Goal: Task Accomplishment & Management: Manage account settings

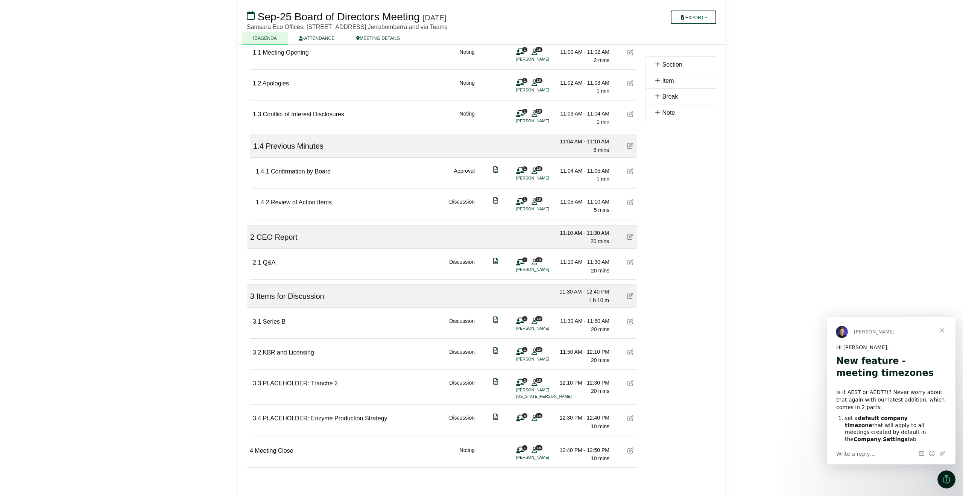
scroll to position [122, 0]
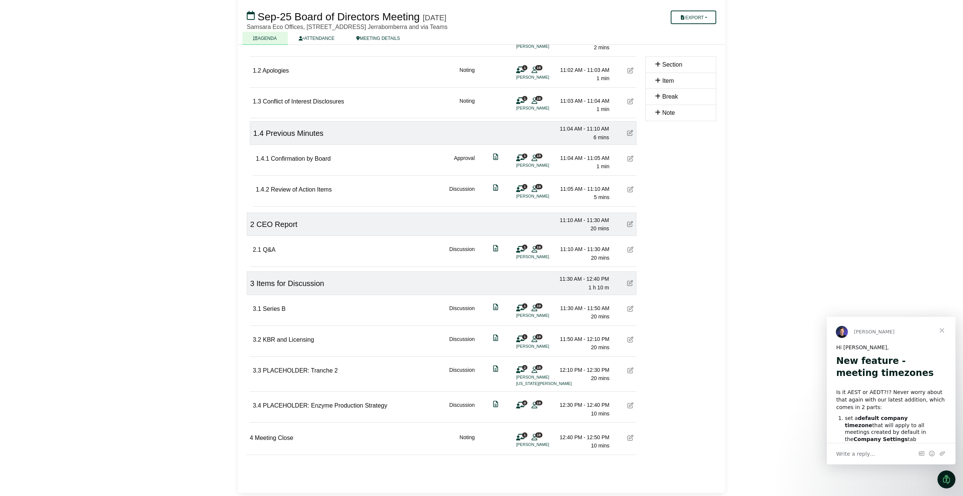
click at [631, 307] on icon at bounding box center [630, 308] width 6 height 6
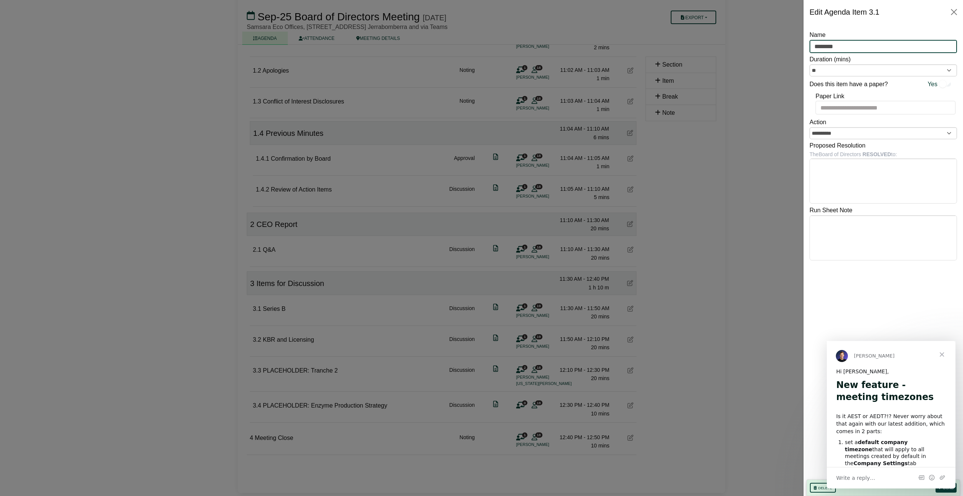
drag, startPoint x: 842, startPoint y: 47, endPoint x: 770, endPoint y: 50, distance: 71.9
click at [770, 50] on body "Ellen Burtenshaw-Davies Sign Out Samsara Eco Pty Ltd Board of Directors Sep-25 …" at bounding box center [481, 126] width 963 height 496
type input "**********"
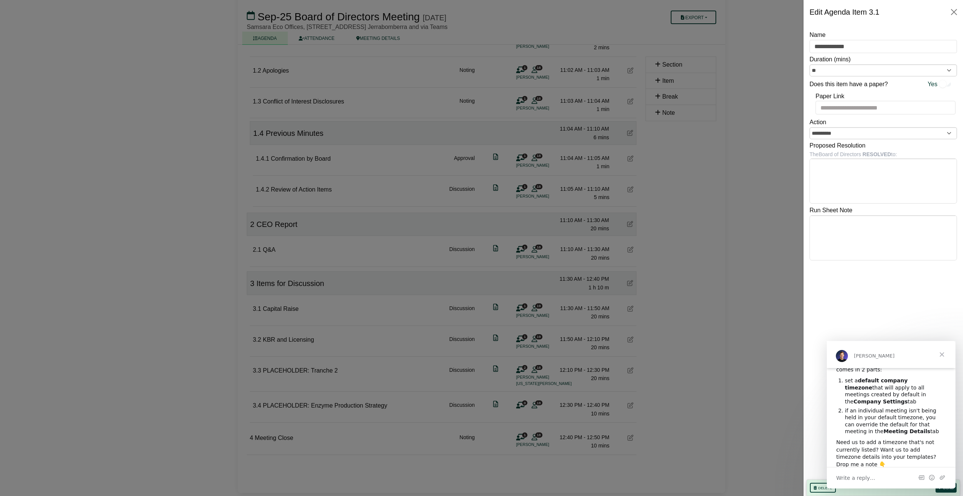
click at [941, 354] on span "Close" at bounding box center [941, 354] width 27 height 27
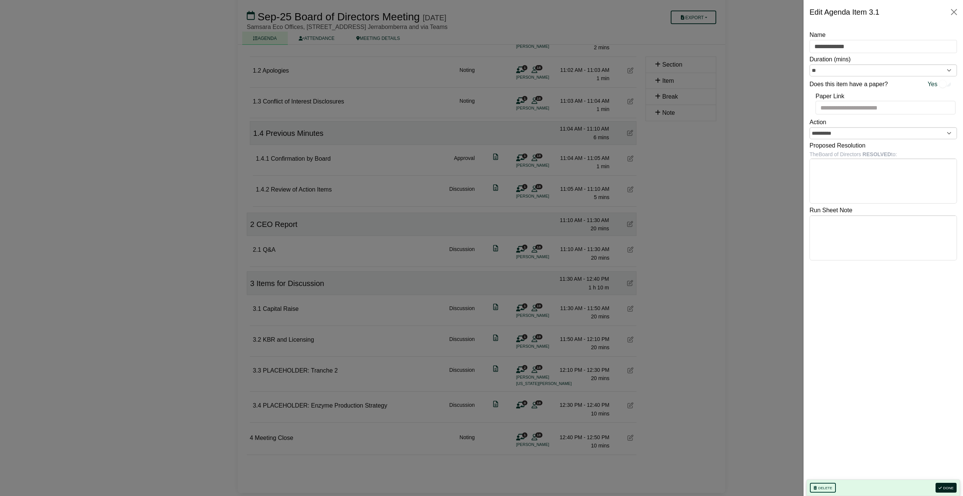
click at [946, 487] on button "Done" at bounding box center [946, 488] width 21 height 10
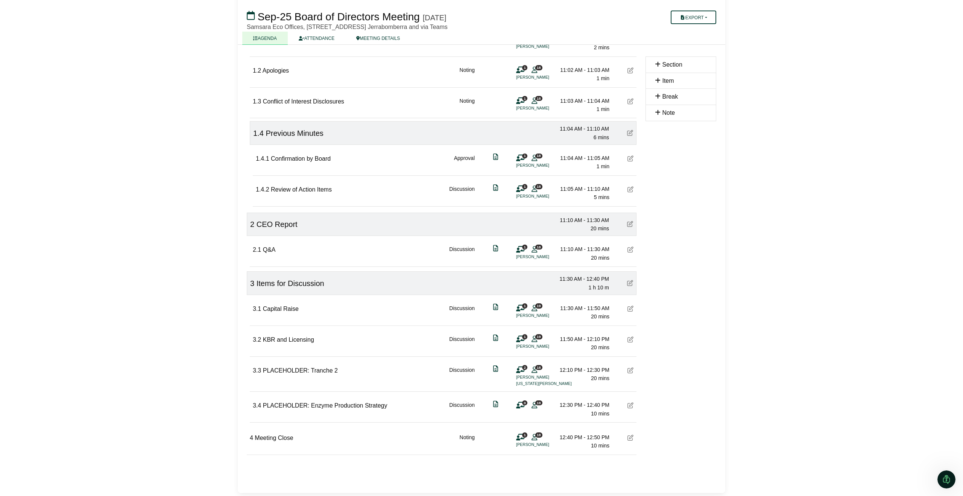
scroll to position [0, 0]
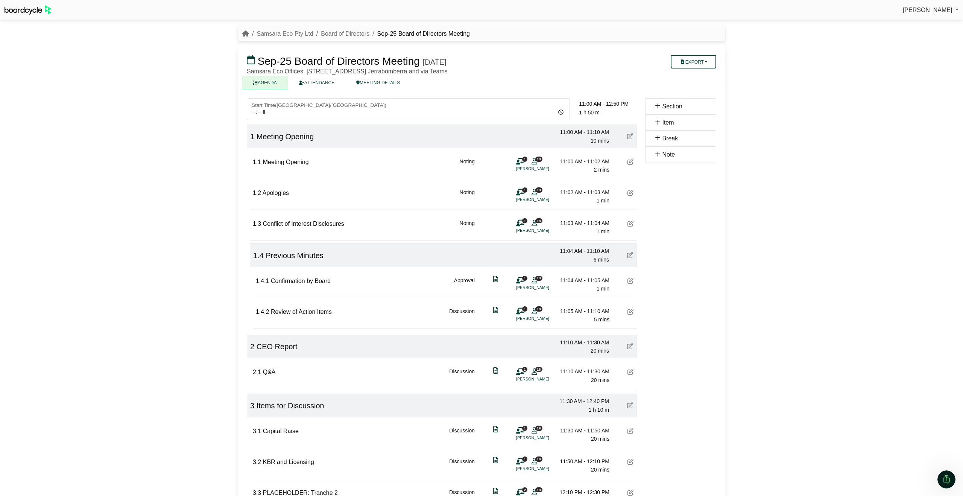
click at [949, 8] on span "[PERSON_NAME]" at bounding box center [928, 10] width 50 height 6
click at [848, 111] on div "Ellen Burtenshaw-Davies Sign Out Samsara Eco Pty Ltd Board of Directors Sep-25 …" at bounding box center [481, 248] width 963 height 496
click at [286, 34] on link "Samsara Eco Pty Ltd" at bounding box center [285, 33] width 56 height 6
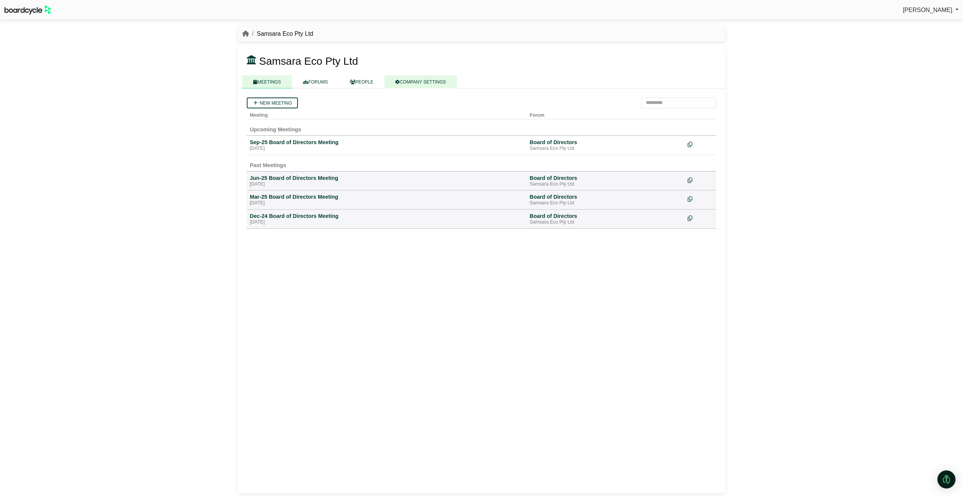
click at [423, 80] on link "COMPANY SETTINGS" at bounding box center [420, 81] width 73 height 13
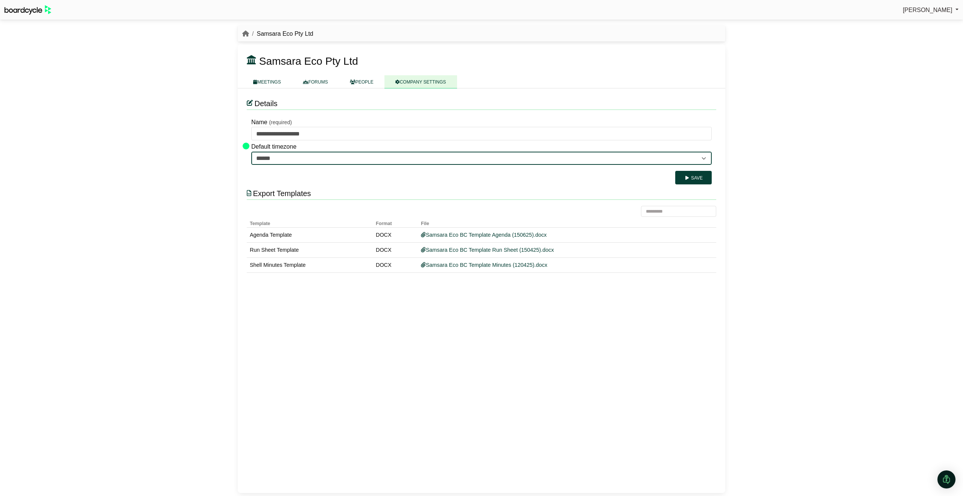
click at [283, 159] on select "**********" at bounding box center [481, 159] width 460 height 14
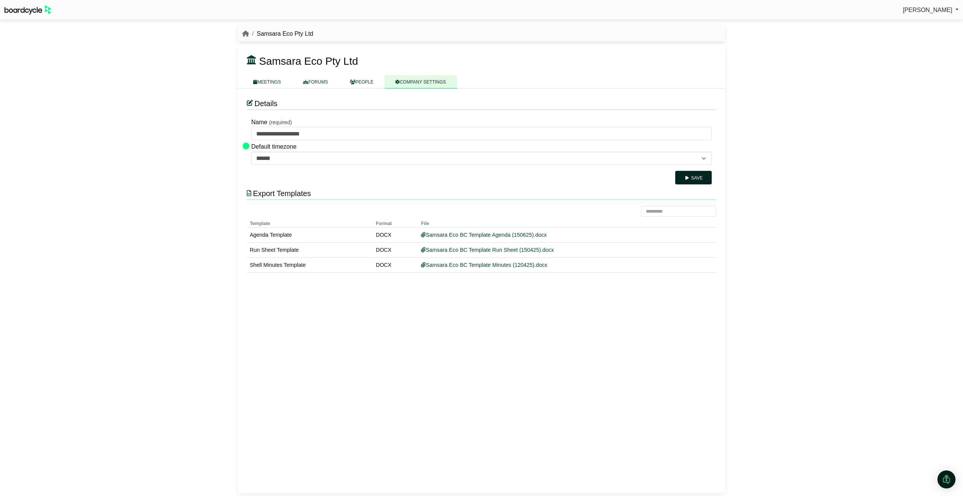
click at [699, 179] on button "Save" at bounding box center [693, 178] width 36 height 14
click at [364, 81] on link "PEOPLE" at bounding box center [362, 81] width 46 height 13
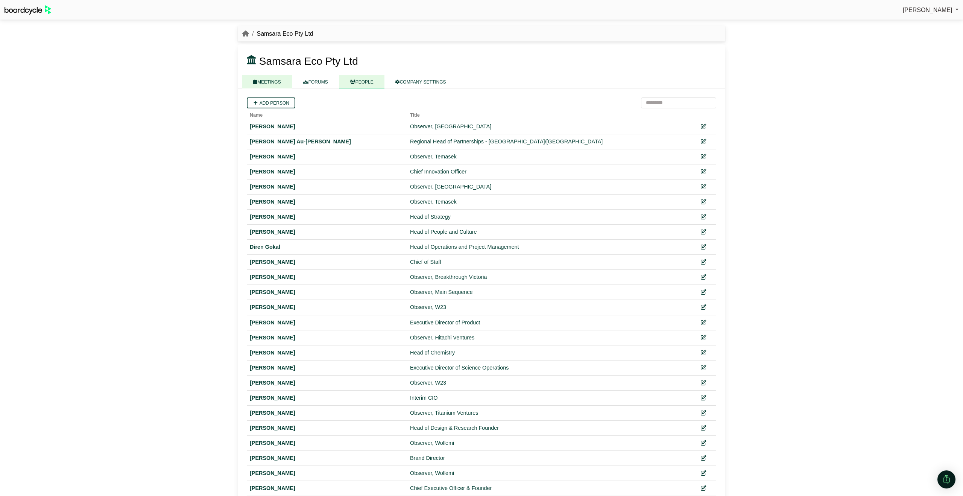
click at [275, 81] on link "MEETINGS" at bounding box center [267, 81] width 50 height 13
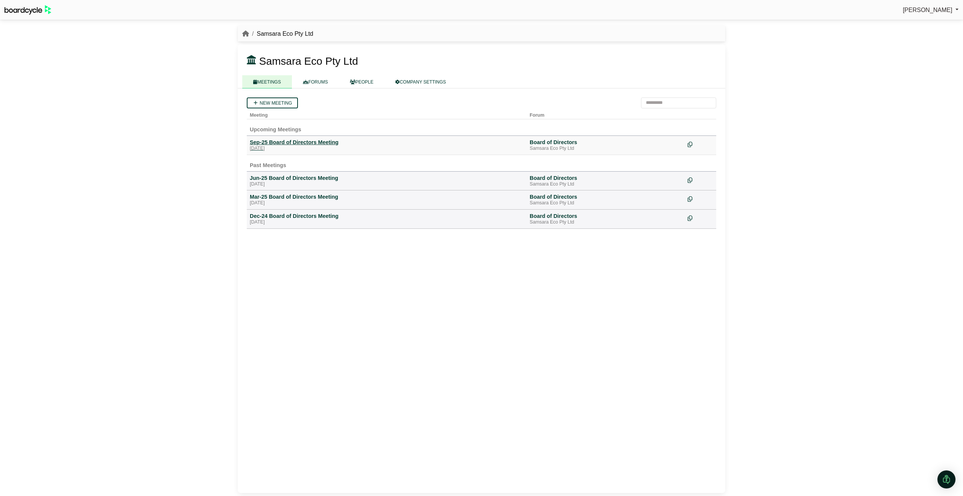
click at [311, 140] on div "Sep-25 Board of Directors Meeting" at bounding box center [387, 142] width 274 height 7
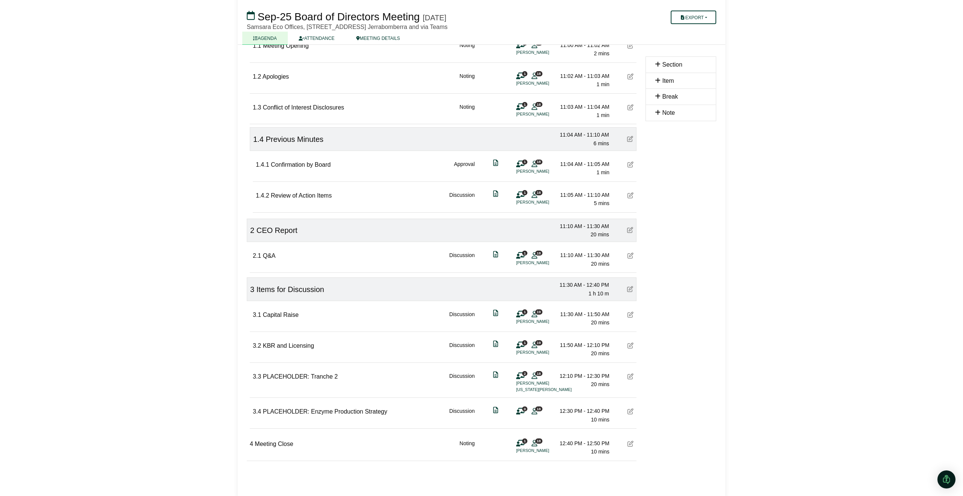
scroll to position [122, 0]
